Goal: Task Accomplishment & Management: Manage account settings

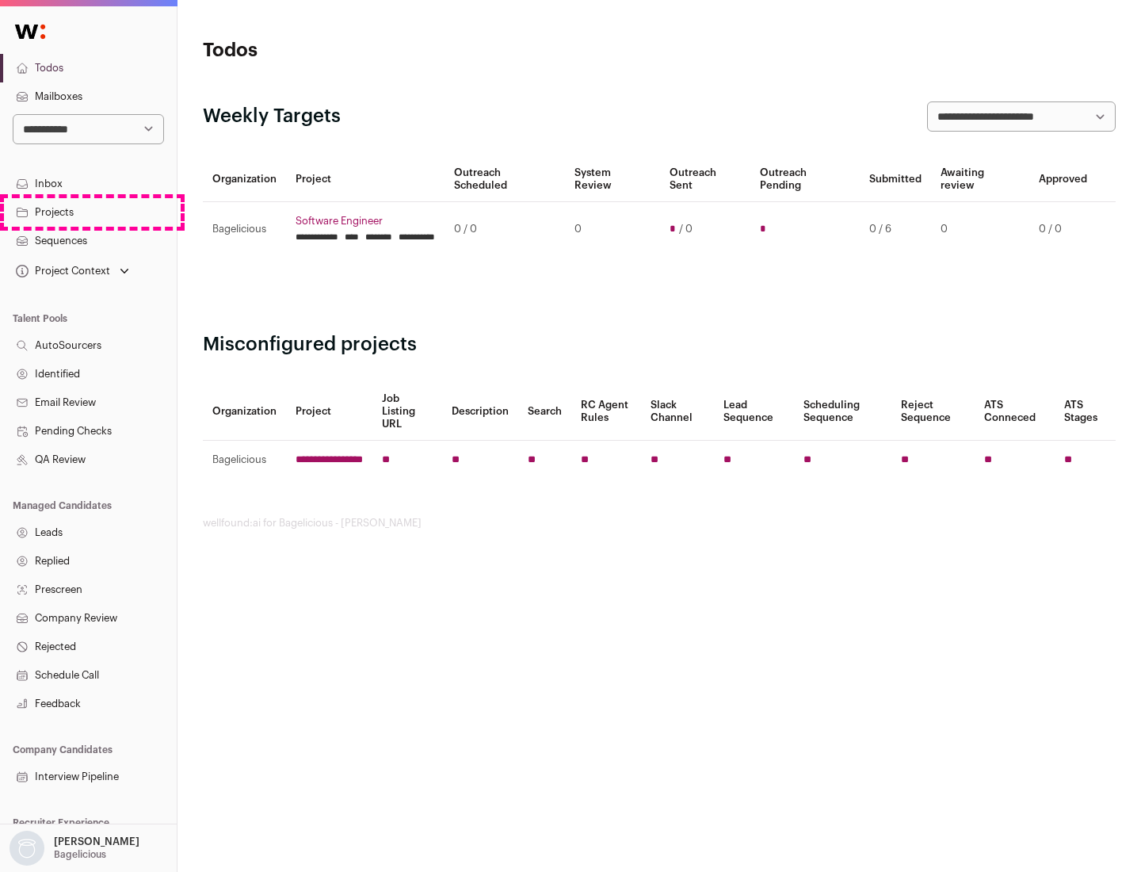
click at [88, 212] on link "Projects" at bounding box center [88, 212] width 177 height 29
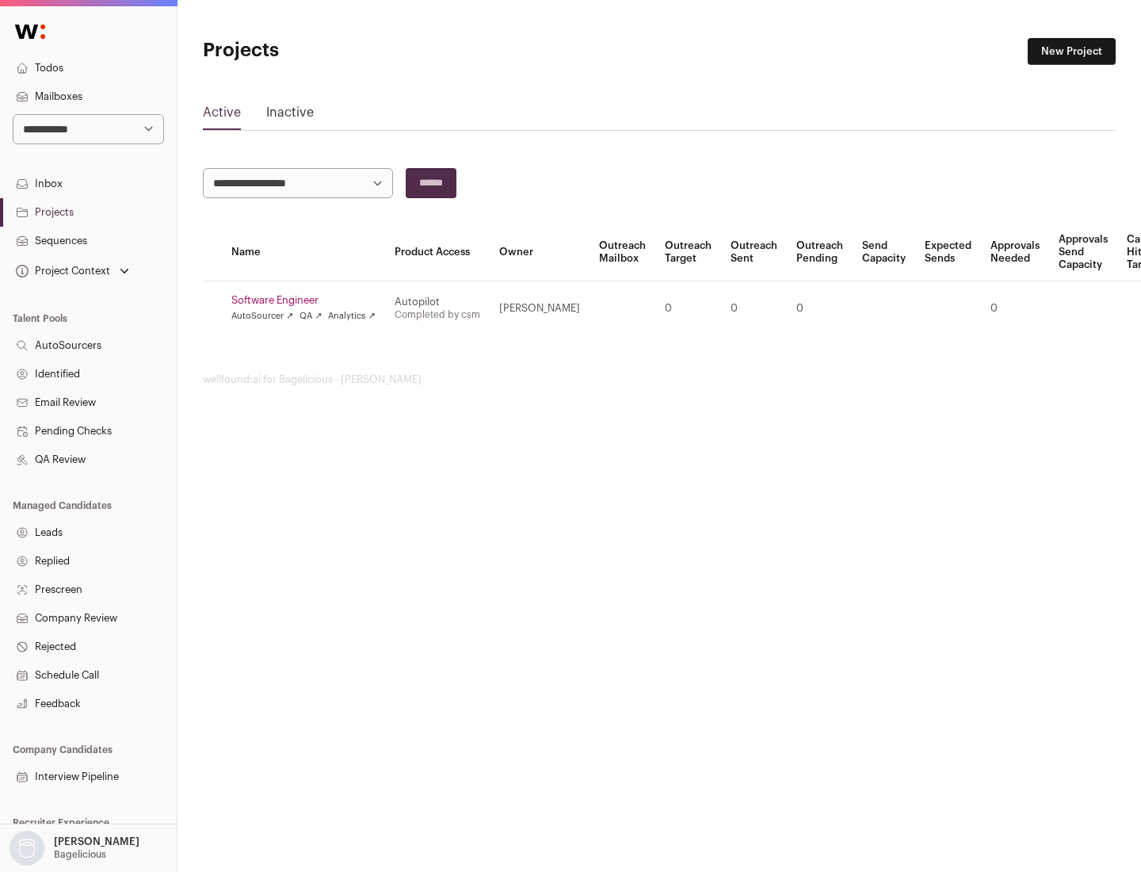
click at [308, 300] on link "Software Engineer" at bounding box center [303, 300] width 144 height 13
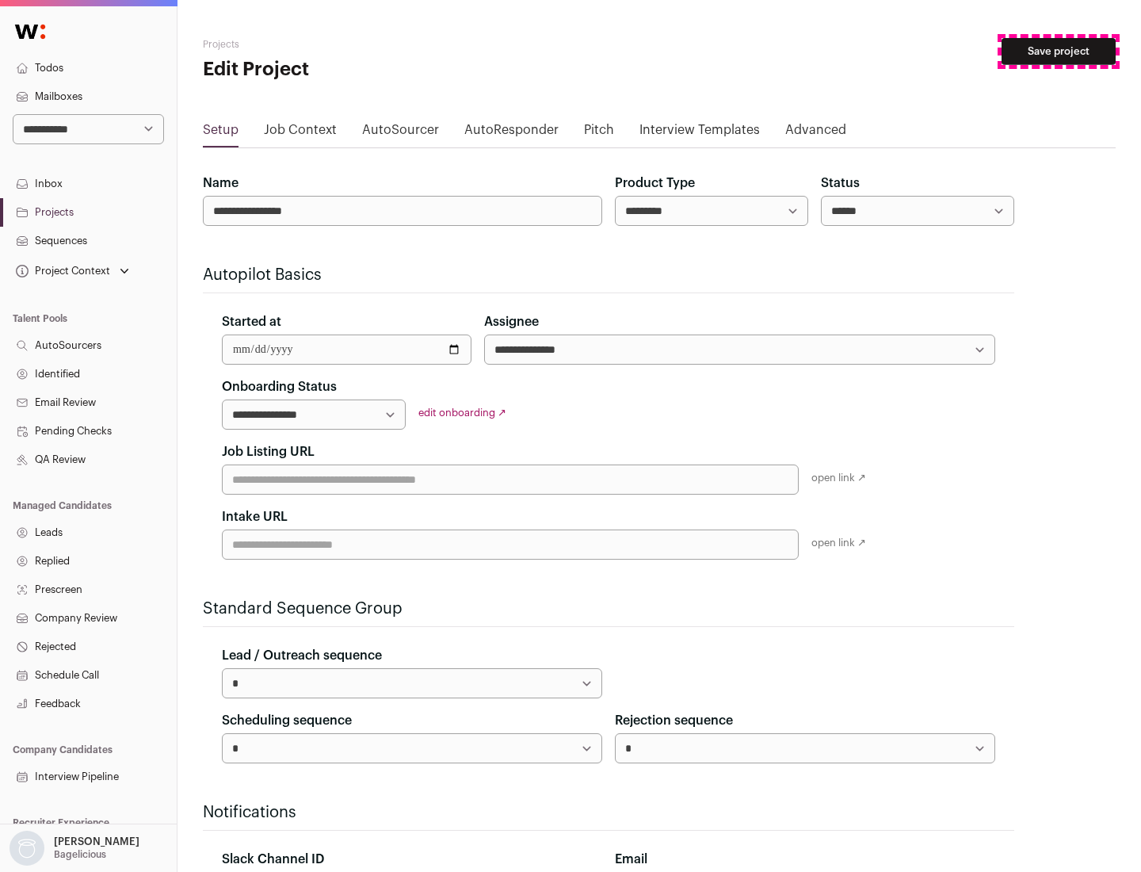
click at [1059, 52] on button "Save project" at bounding box center [1059, 51] width 114 height 27
